Goal: Browse casually

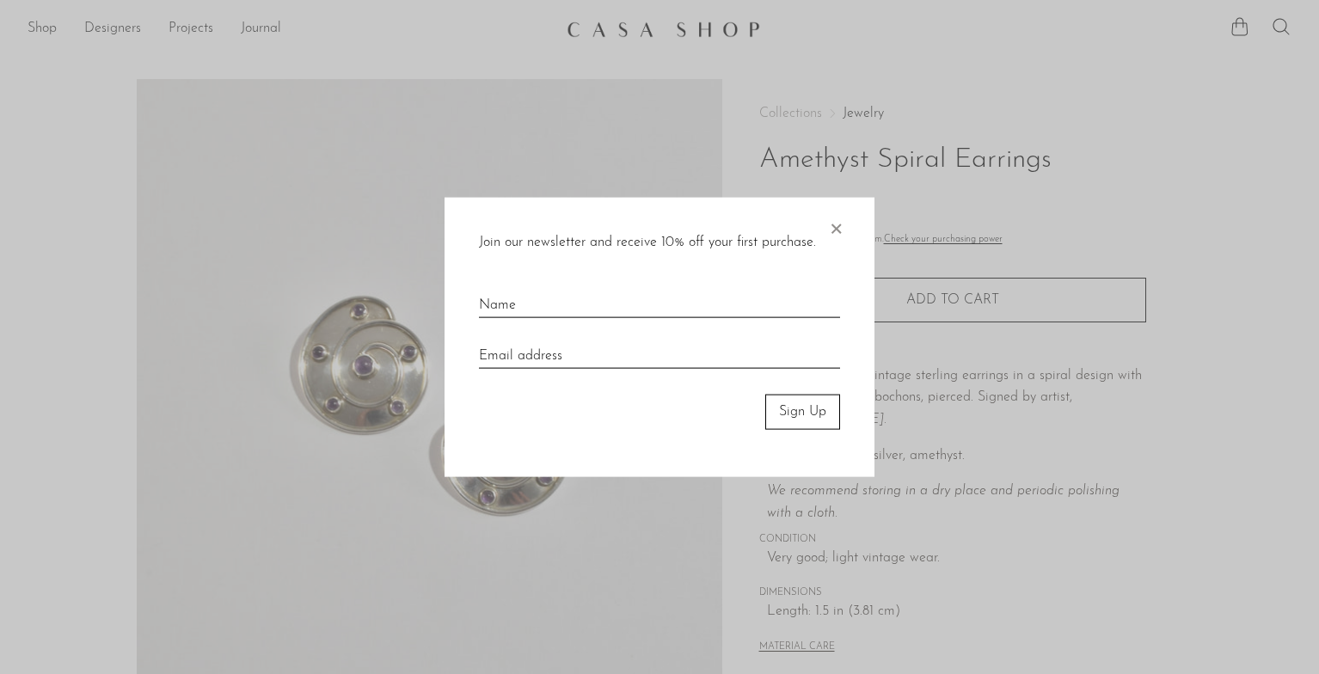
click at [838, 225] on span "×" at bounding box center [835, 225] width 17 height 55
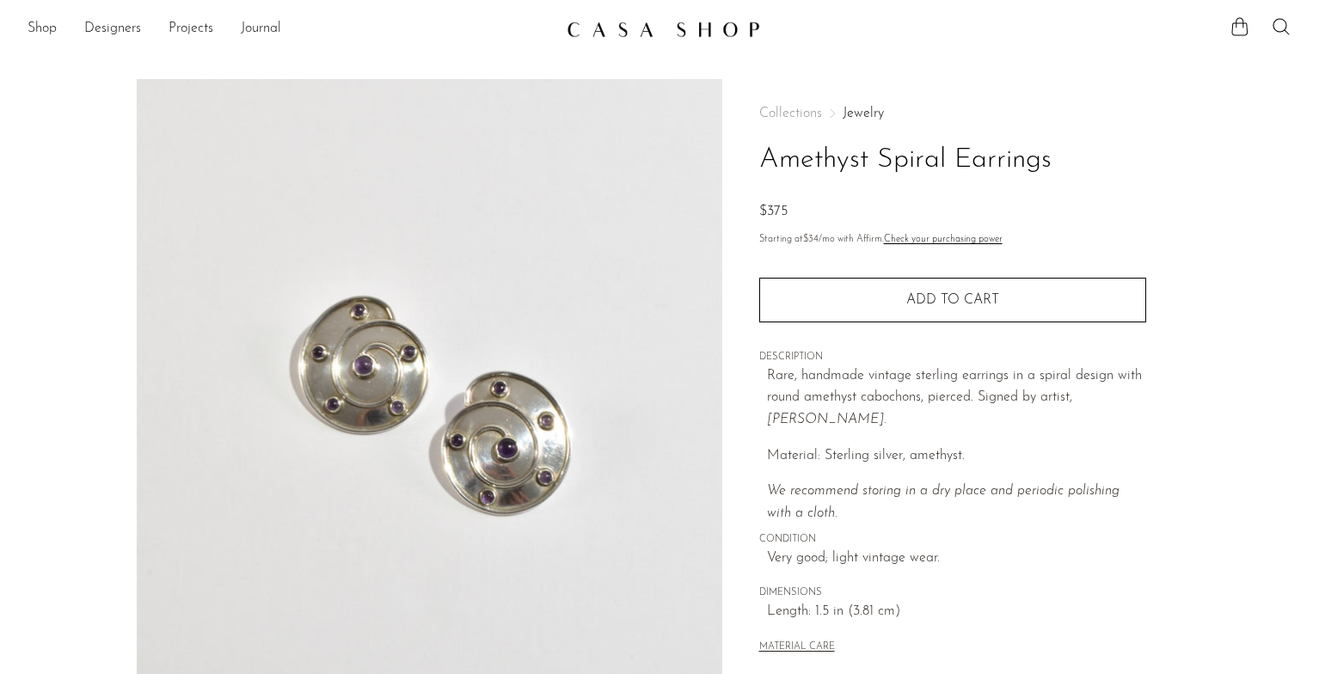
click at [62, 110] on section "Amethyst Spiral Earrings $375" at bounding box center [659, 484] width 1319 height 810
click at [717, 26] on img at bounding box center [663, 29] width 193 height 17
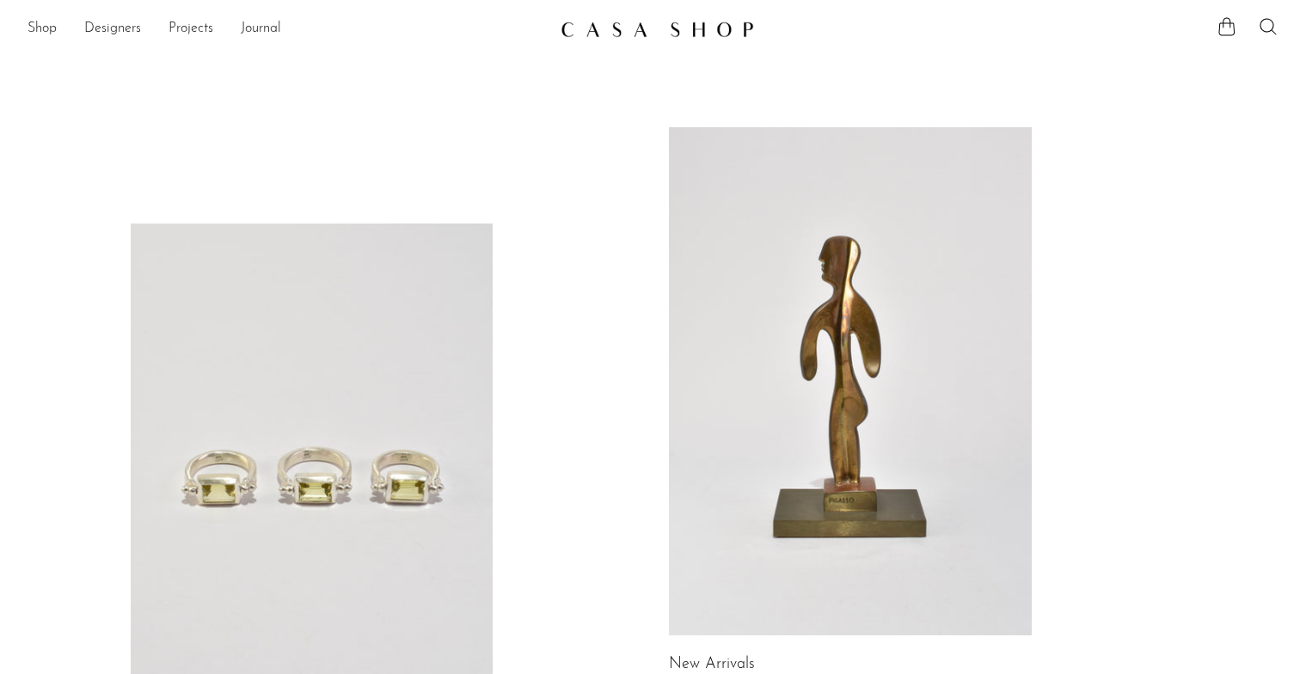
scroll to position [172, 0]
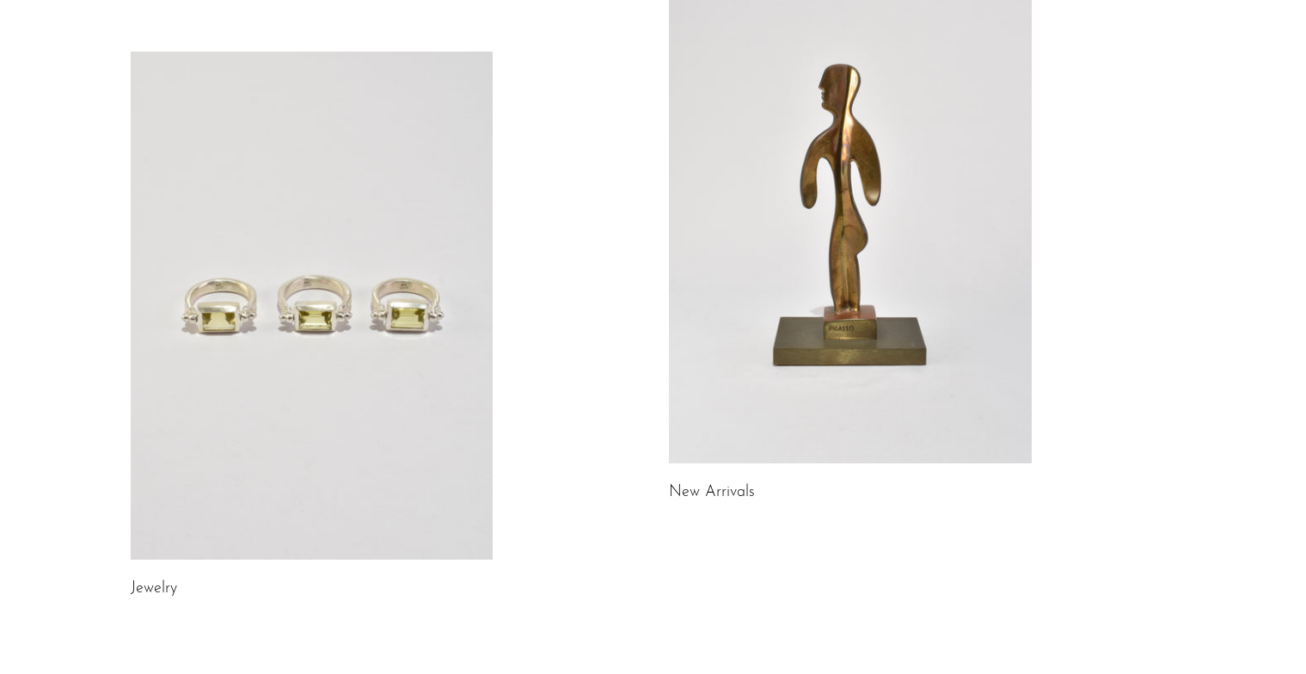
click at [320, 350] on link at bounding box center [312, 306] width 363 height 508
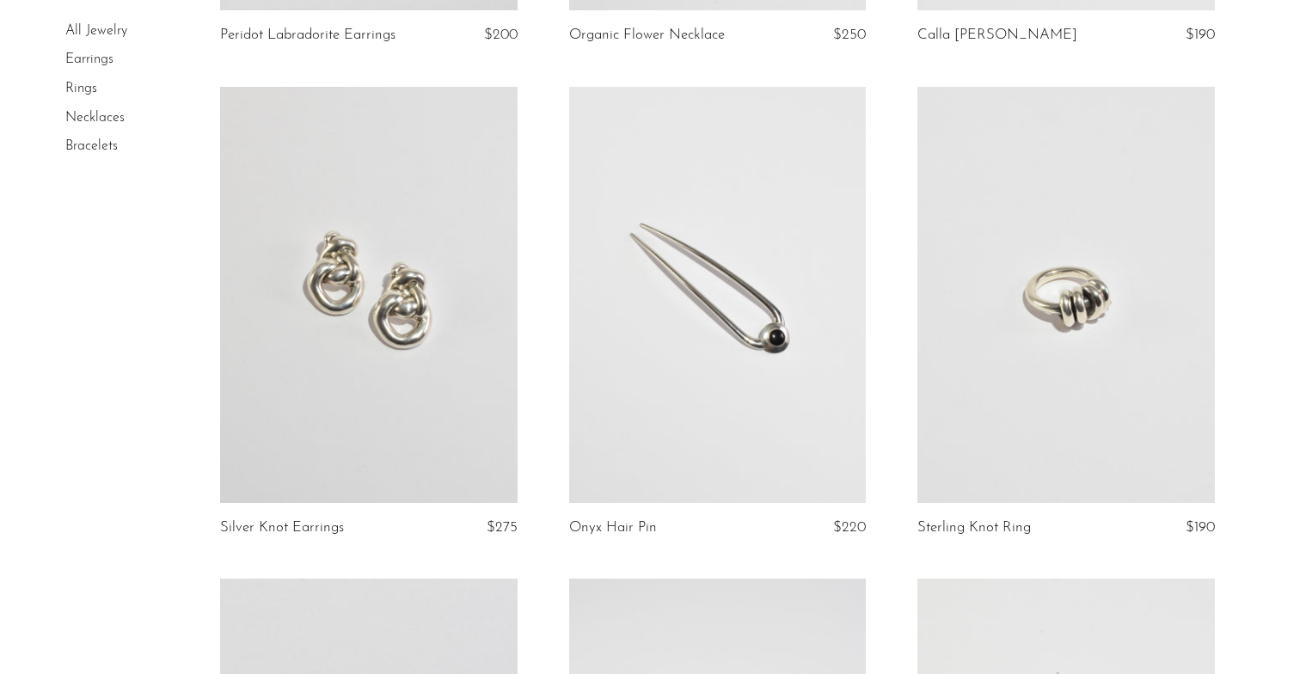
scroll to position [1806, 0]
